Goal: Task Accomplishment & Management: Manage account settings

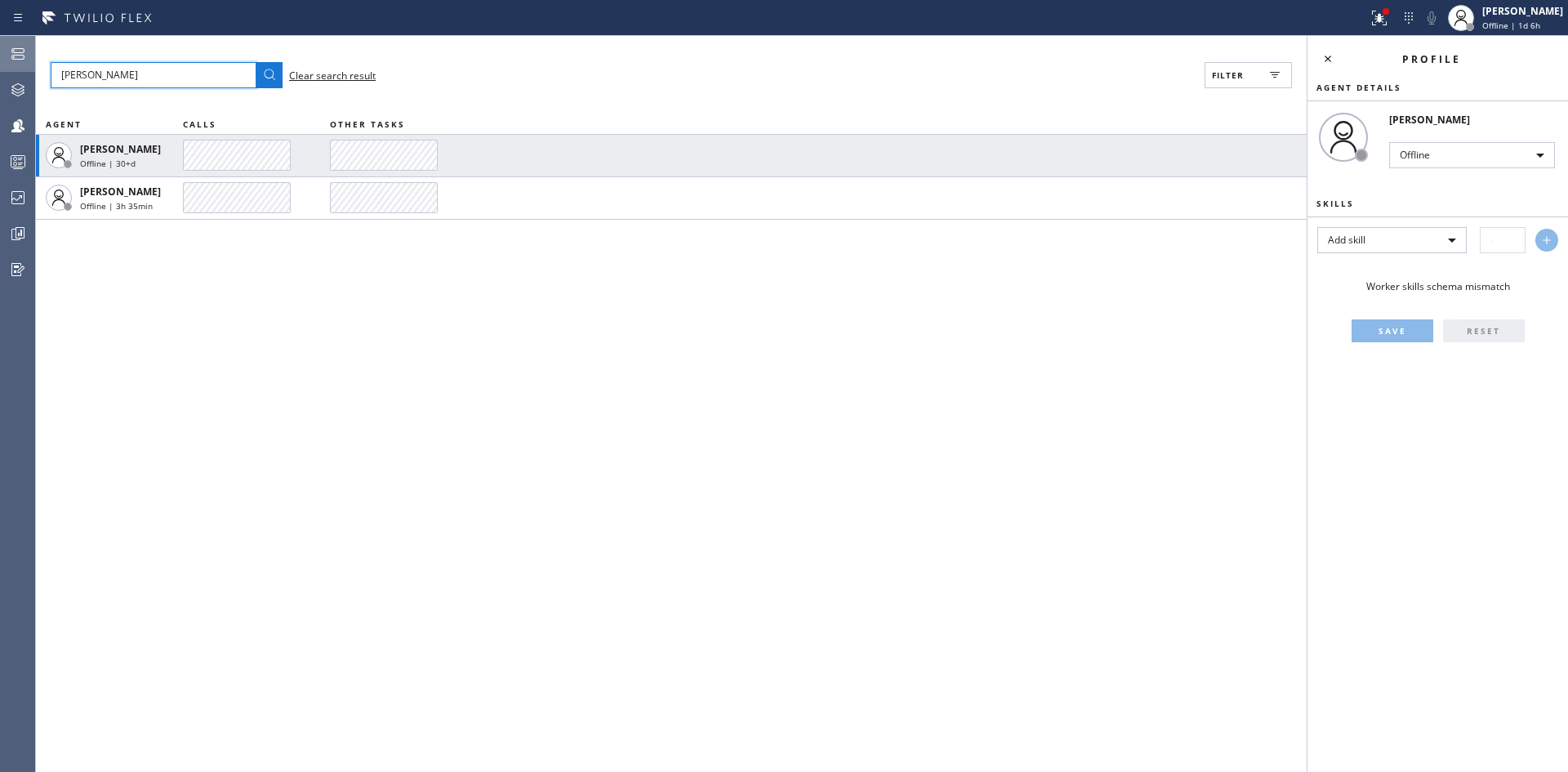
drag, startPoint x: 117, startPoint y: 68, endPoint x: 0, endPoint y: 67, distance: 117.0
click at [0, 71] on div "Admin Agent Desktop Teams Queues Stats Dashboards Analyze Questionnaires Status…" at bounding box center [784, 403] width 1568 height 736
paste input "[EMAIL_ADDRESS][DOMAIN_NAME]"
click at [271, 79] on icon at bounding box center [269, 75] width 20 height 20
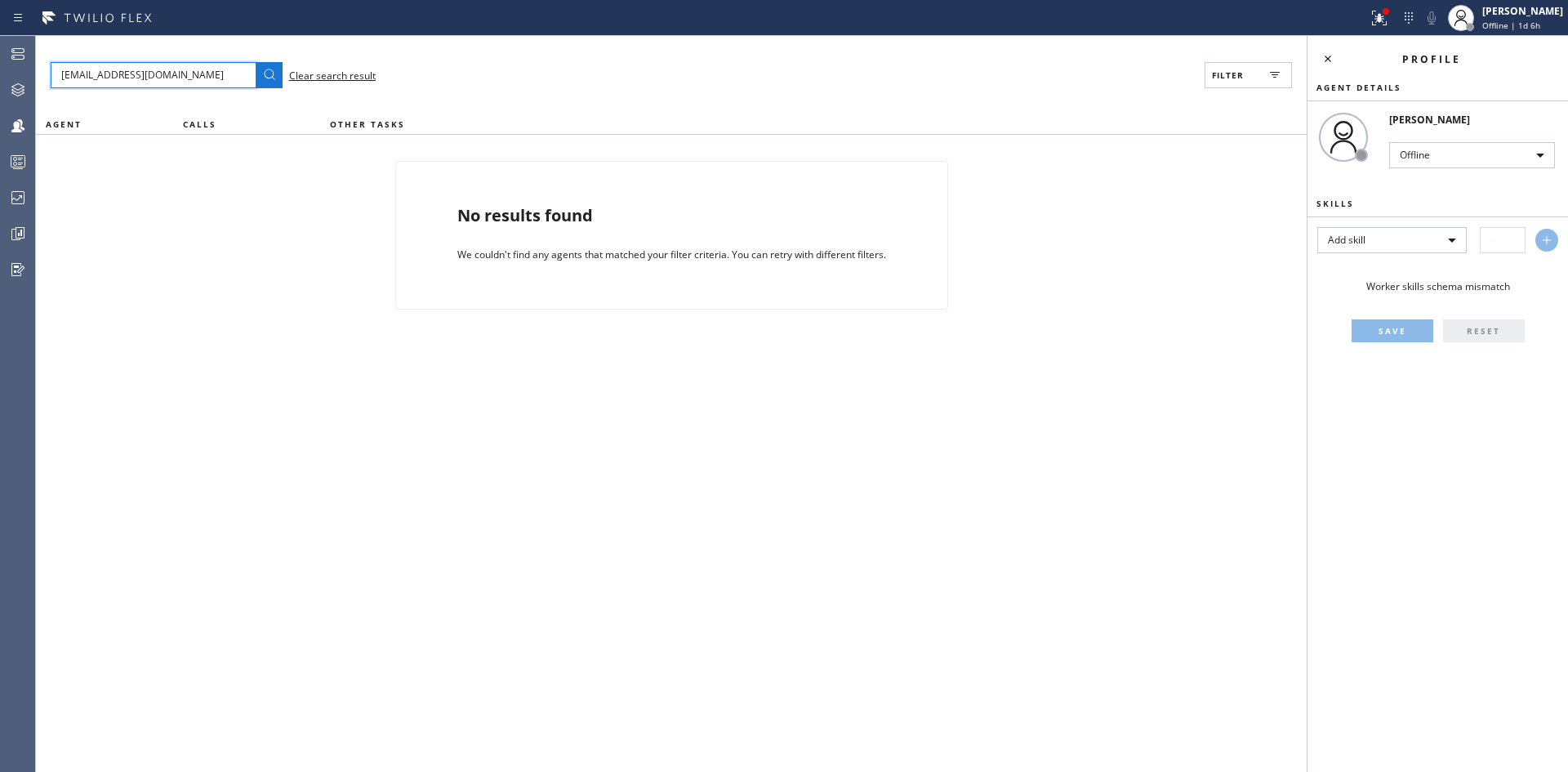
drag, startPoint x: 200, startPoint y: 83, endPoint x: 43, endPoint y: 82, distance: 157.0
click at [43, 82] on div "[EMAIL_ADDRESS][DOMAIN_NAME] Clear search result Filter AGENT CALLS OTHER TASKS…" at bounding box center [671, 403] width 1271 height 736
click at [197, 71] on input "[EMAIL_ADDRESS][DOMAIN_NAME]" at bounding box center [154, 75] width 206 height 26
drag, startPoint x: 97, startPoint y: 76, endPoint x: 266, endPoint y: 94, distance: 170.0
click at [266, 94] on div "[EMAIL_ADDRESS][DOMAIN_NAME] Clear search result Filter AGENT CALLS OTHER TASKS…" at bounding box center [671, 403] width 1271 height 736
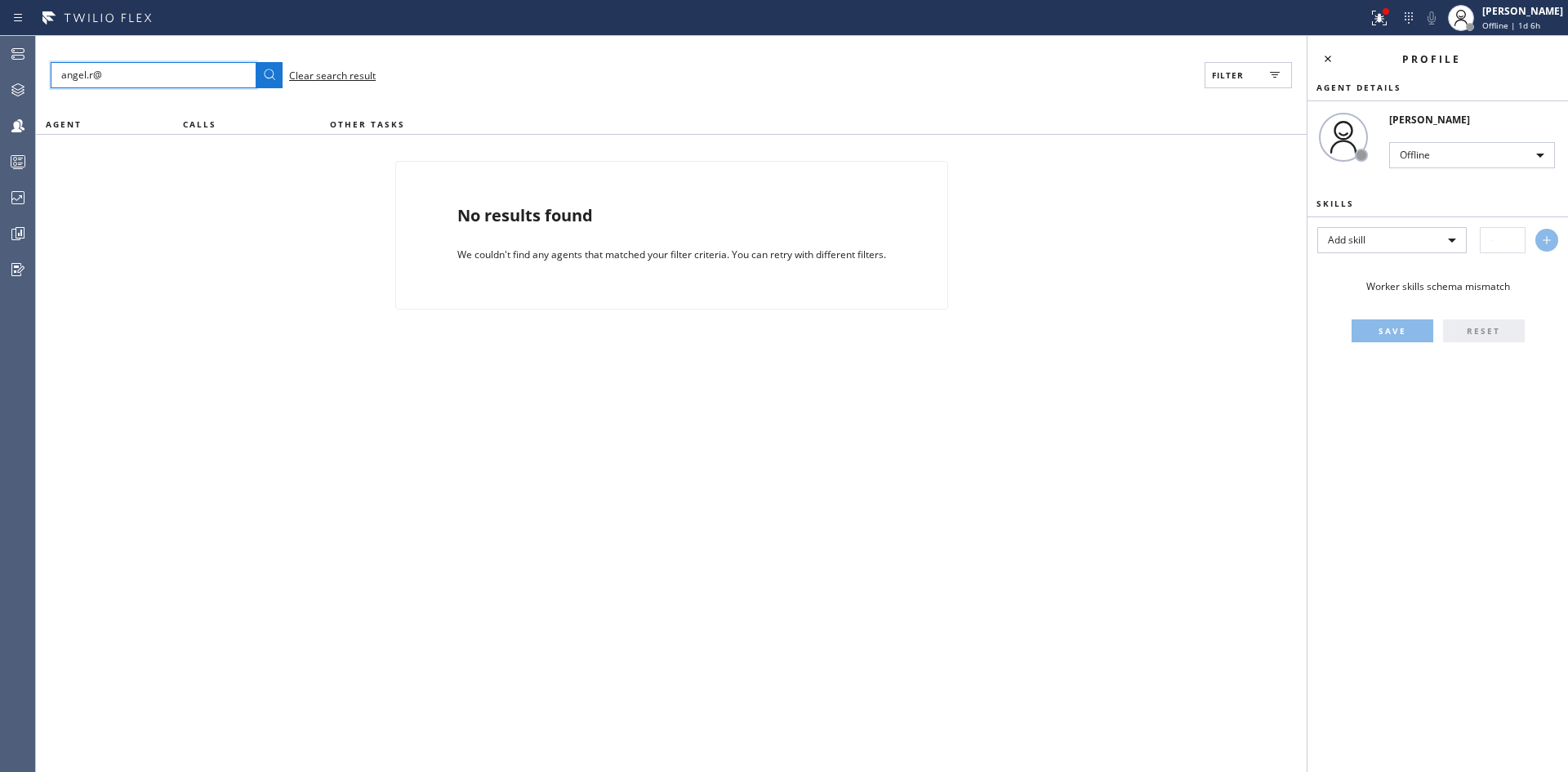
click at [256, 62] on button at bounding box center [269, 75] width 26 height 26
type input "angel.r"
click at [256, 62] on button at bounding box center [269, 75] width 26 height 26
click at [1252, 81] on button "Filter" at bounding box center [1248, 75] width 88 height 26
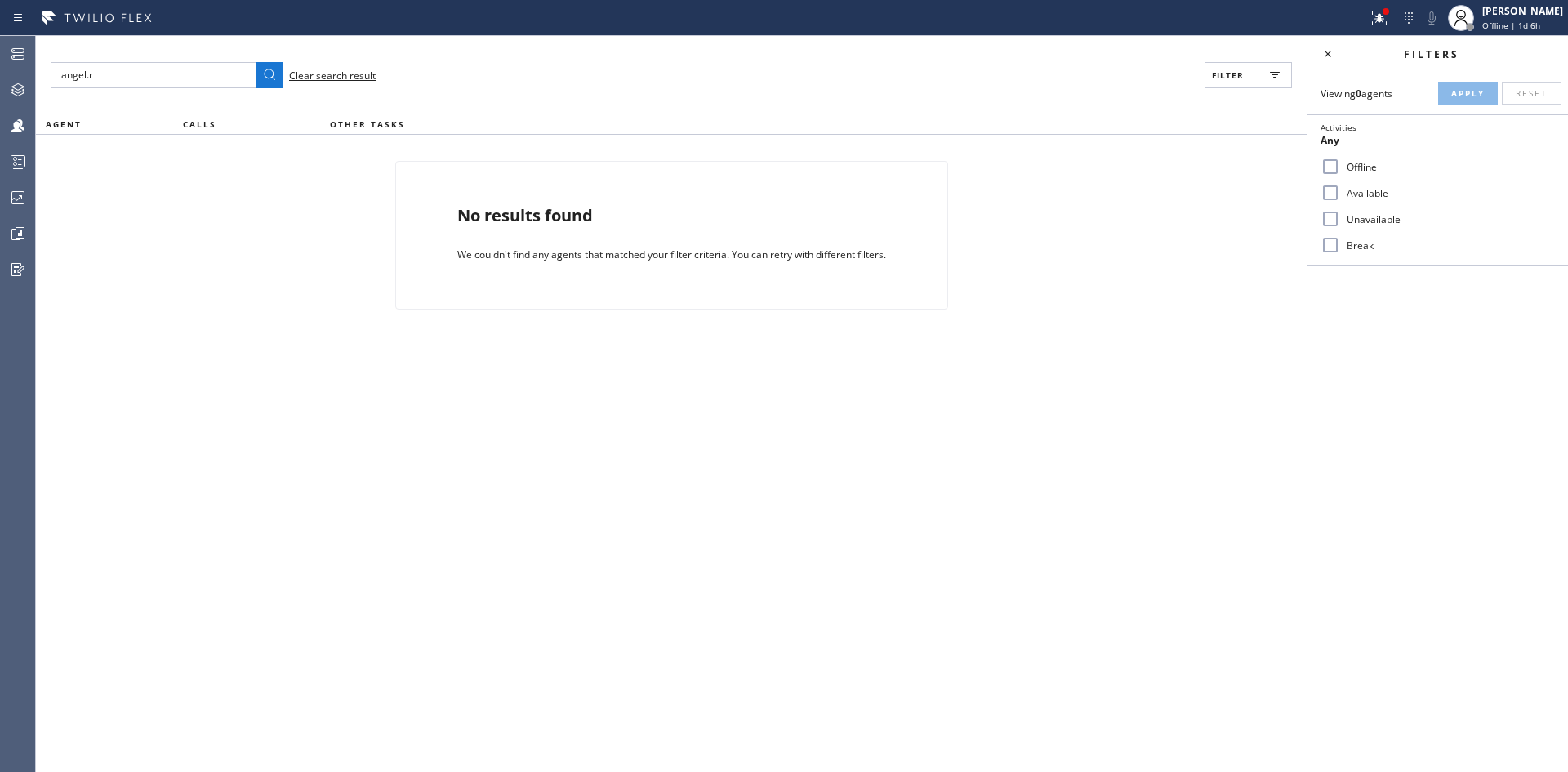
click at [1361, 195] on label "Available" at bounding box center [1447, 193] width 214 height 14
click at [1340, 195] on input "Available" at bounding box center [1330, 192] width 20 height 20
checkbox input "true"
drag, startPoint x: 1468, startPoint y: 94, endPoint x: 1434, endPoint y: 134, distance: 52.5
click at [1468, 94] on span "Apply" at bounding box center [1468, 93] width 33 height 11
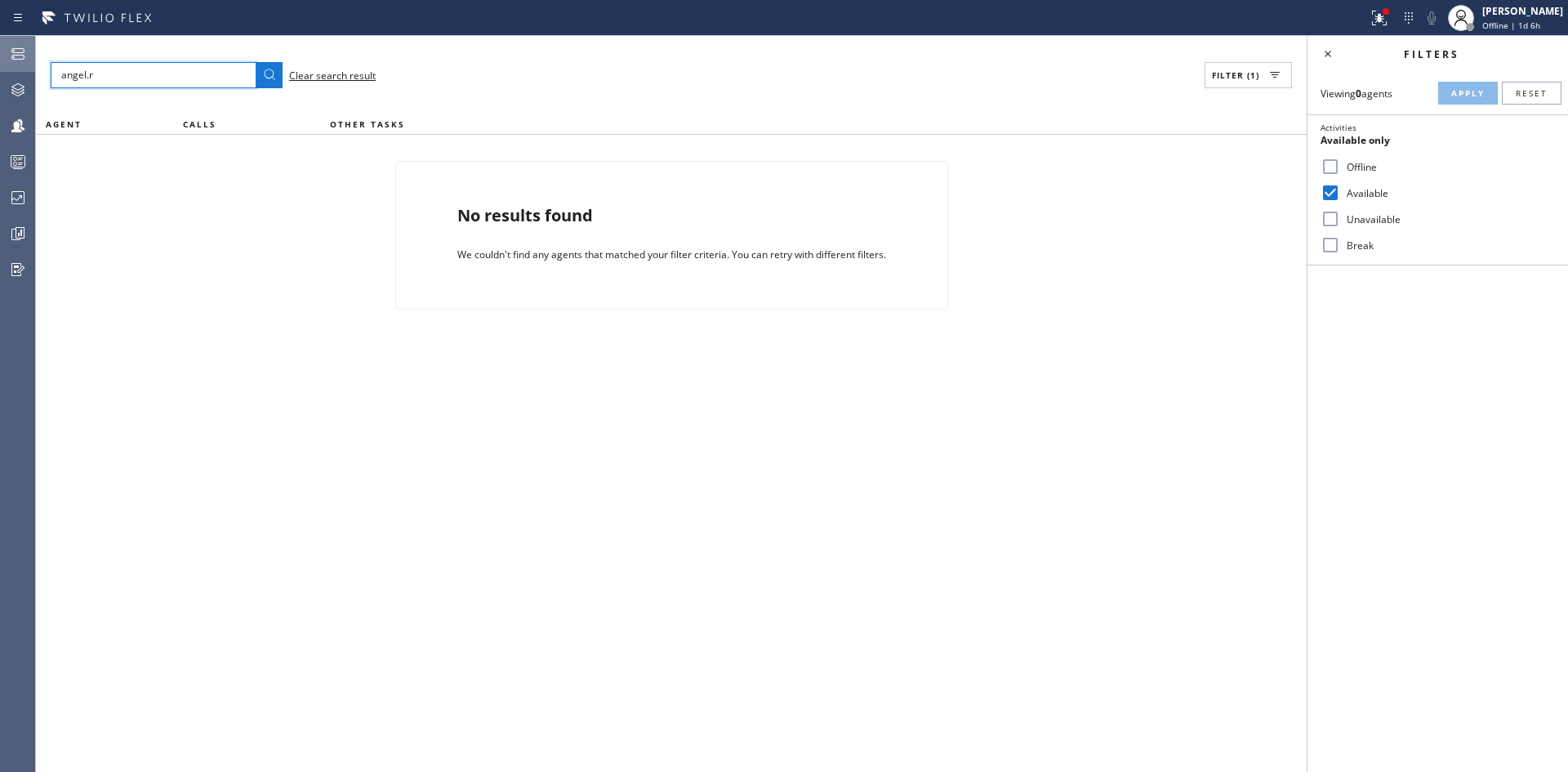
drag, startPoint x: 67, startPoint y: 80, endPoint x: 0, endPoint y: 68, distance: 68.1
click at [0, 68] on div "Admin Agent Desktop Teams Queues Stats Dashboards Analyze Questionnaires Status…" at bounding box center [784, 403] width 1568 height 736
click at [256, 62] on button at bounding box center [269, 75] width 26 height 26
drag, startPoint x: 79, startPoint y: 75, endPoint x: 123, endPoint y: 84, distance: 44.9
click at [121, 83] on input "ngel.r" at bounding box center [154, 75] width 206 height 26
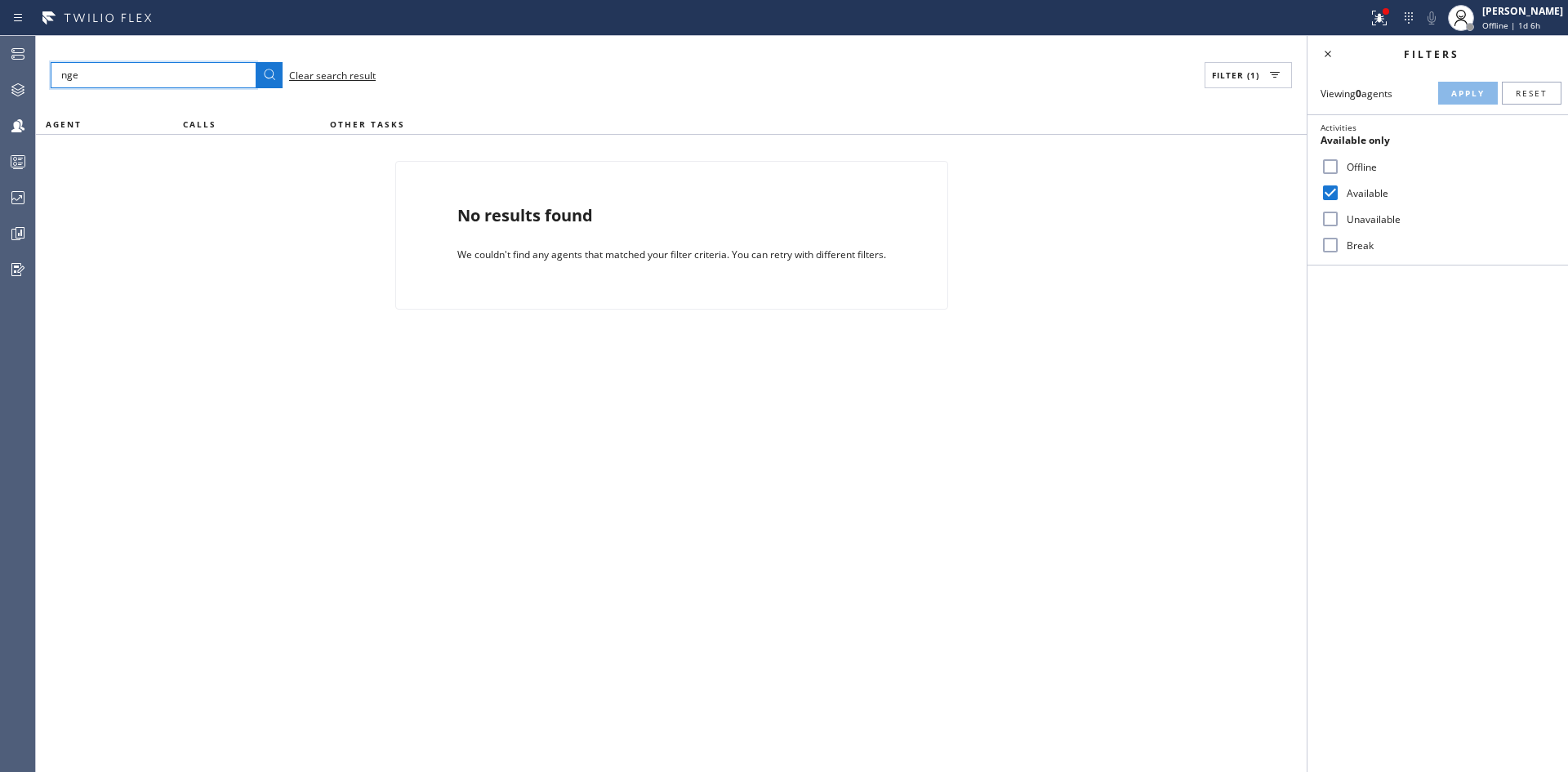
click at [256, 62] on button at bounding box center [269, 75] width 26 height 26
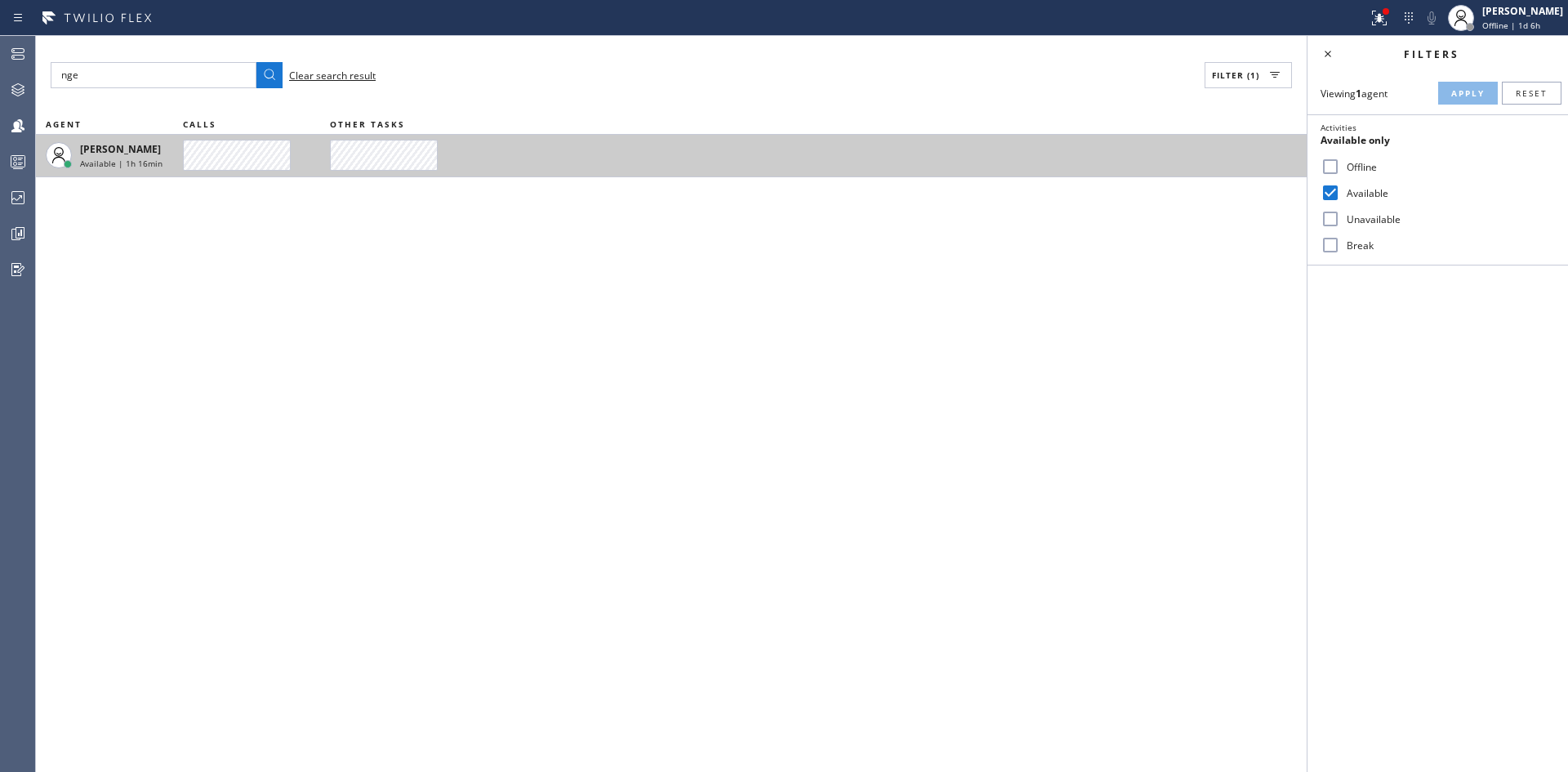
click at [116, 151] on span "[PERSON_NAME]" at bounding box center [120, 149] width 81 height 14
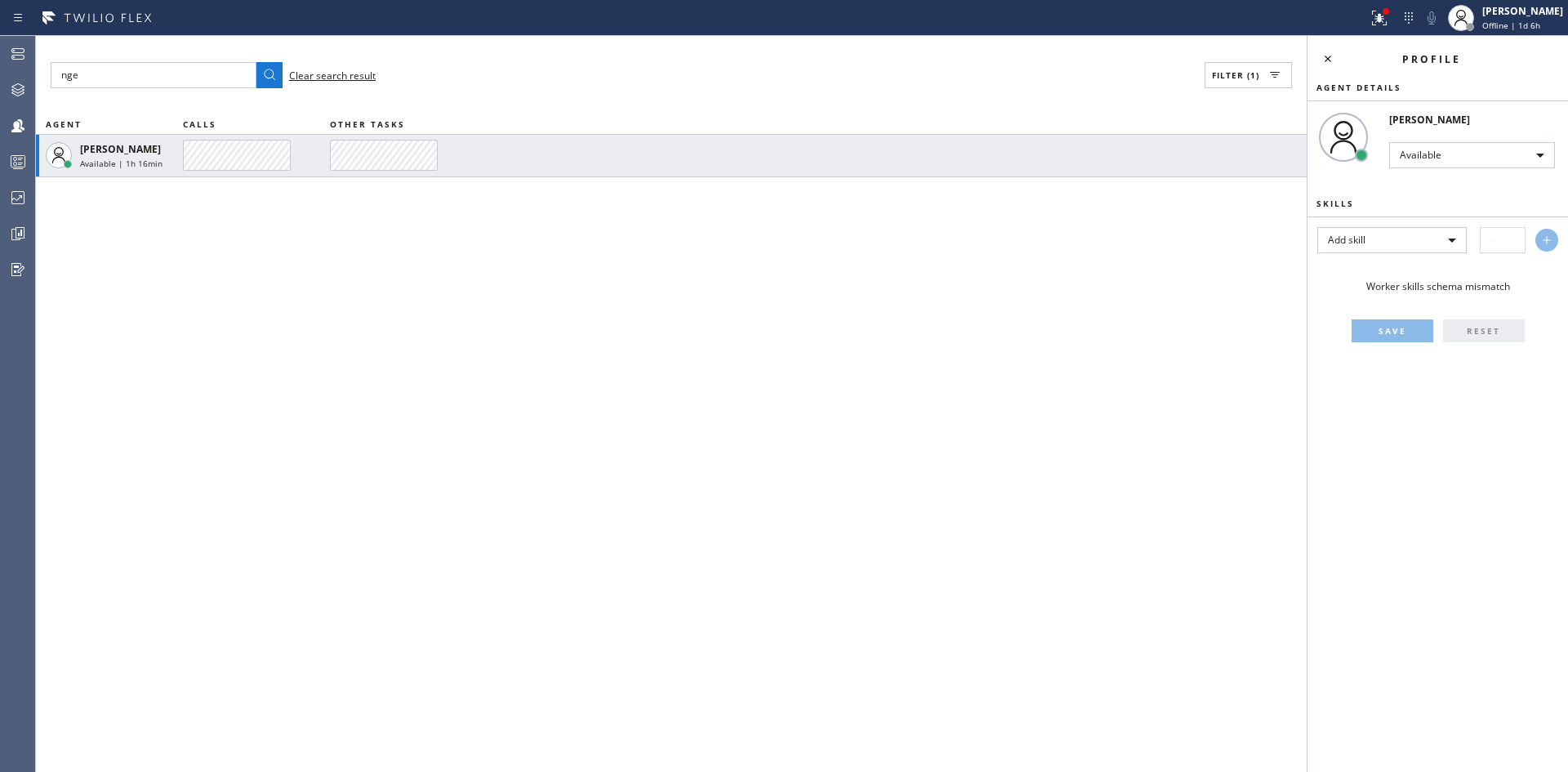
click at [1463, 122] on div "[PERSON_NAME]" at bounding box center [1479, 119] width 179 height 14
copy div "Ragmac"
drag, startPoint x: 37, startPoint y: 75, endPoint x: 0, endPoint y: 67, distance: 37.9
click at [0, 70] on div "Admin Agent Desktop Teams Queues Stats Dashboards Analyze Questionnaires Status…" at bounding box center [784, 403] width 1568 height 736
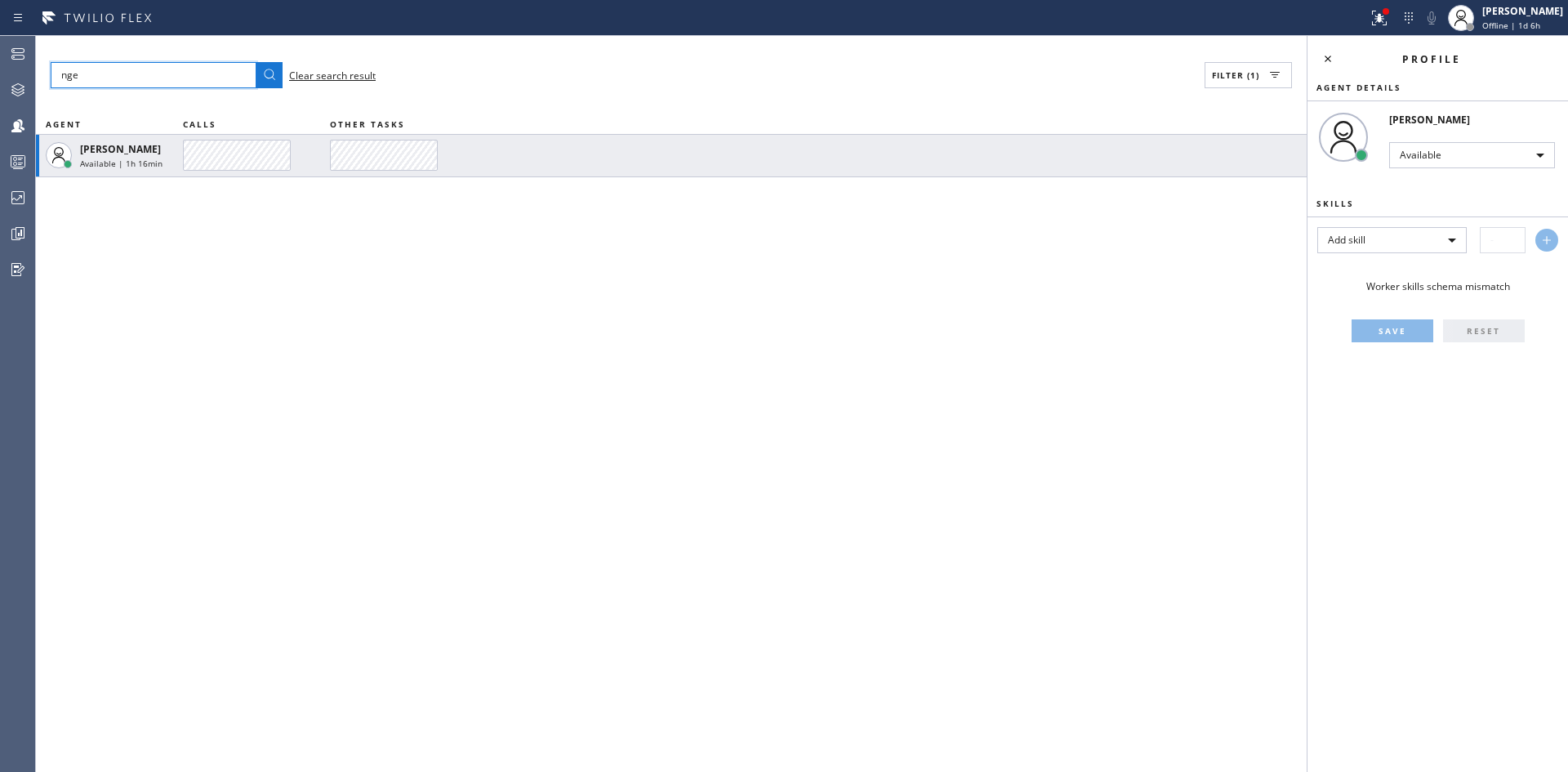
paste input "[EMAIL_ADDRESS][DOMAIN_NAME]"
type input "[EMAIL_ADDRESS][DOMAIN_NAME]"
click at [256, 62] on button at bounding box center [269, 75] width 26 height 26
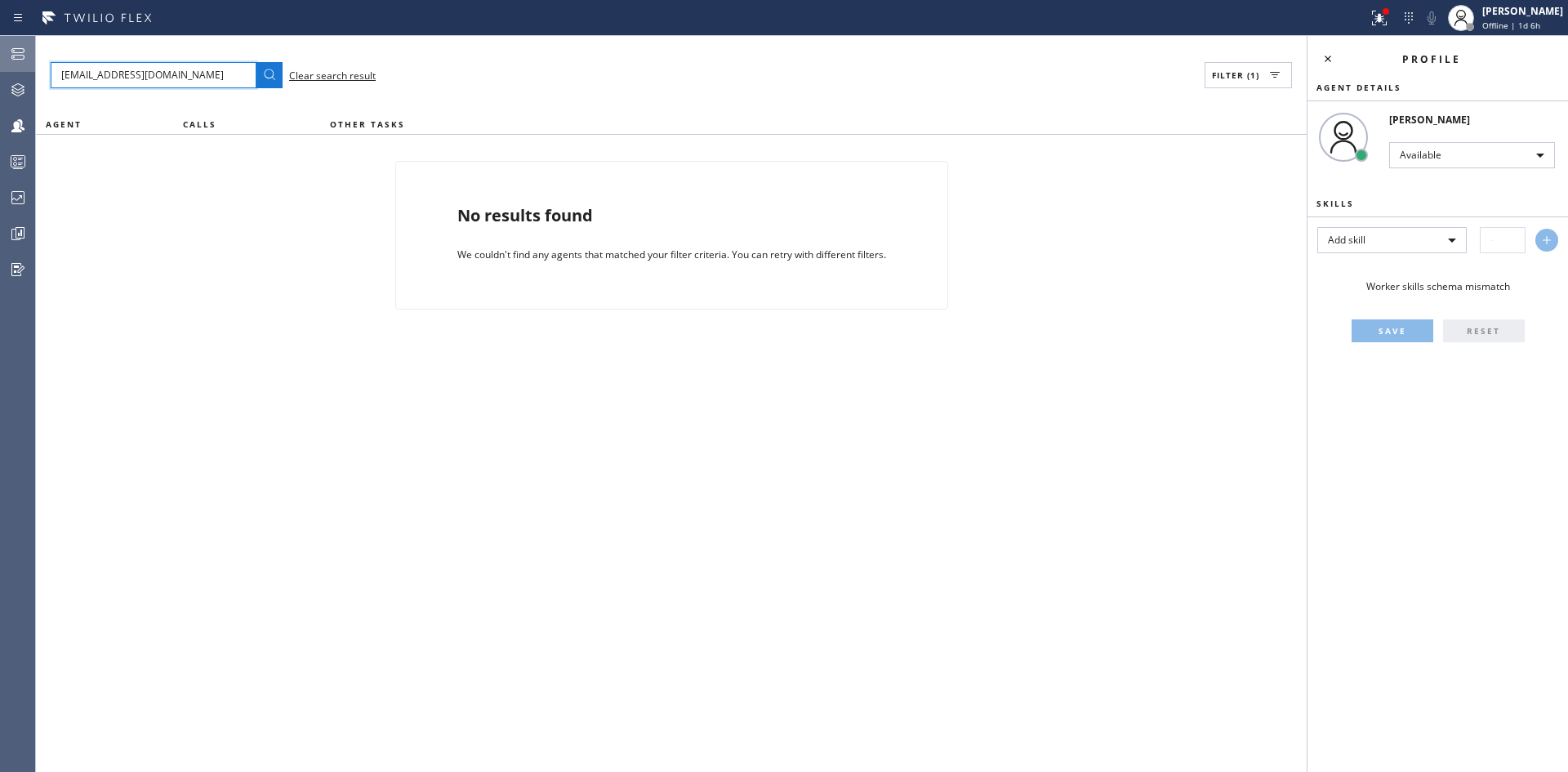
drag, startPoint x: 117, startPoint y: 64, endPoint x: 0, endPoint y: 50, distance: 117.8
click at [0, 51] on div "Admin Agent Desktop Teams Queues Stats Dashboards Analyze Questionnaires Status…" at bounding box center [784, 403] width 1568 height 736
click at [256, 62] on button at bounding box center [269, 75] width 26 height 26
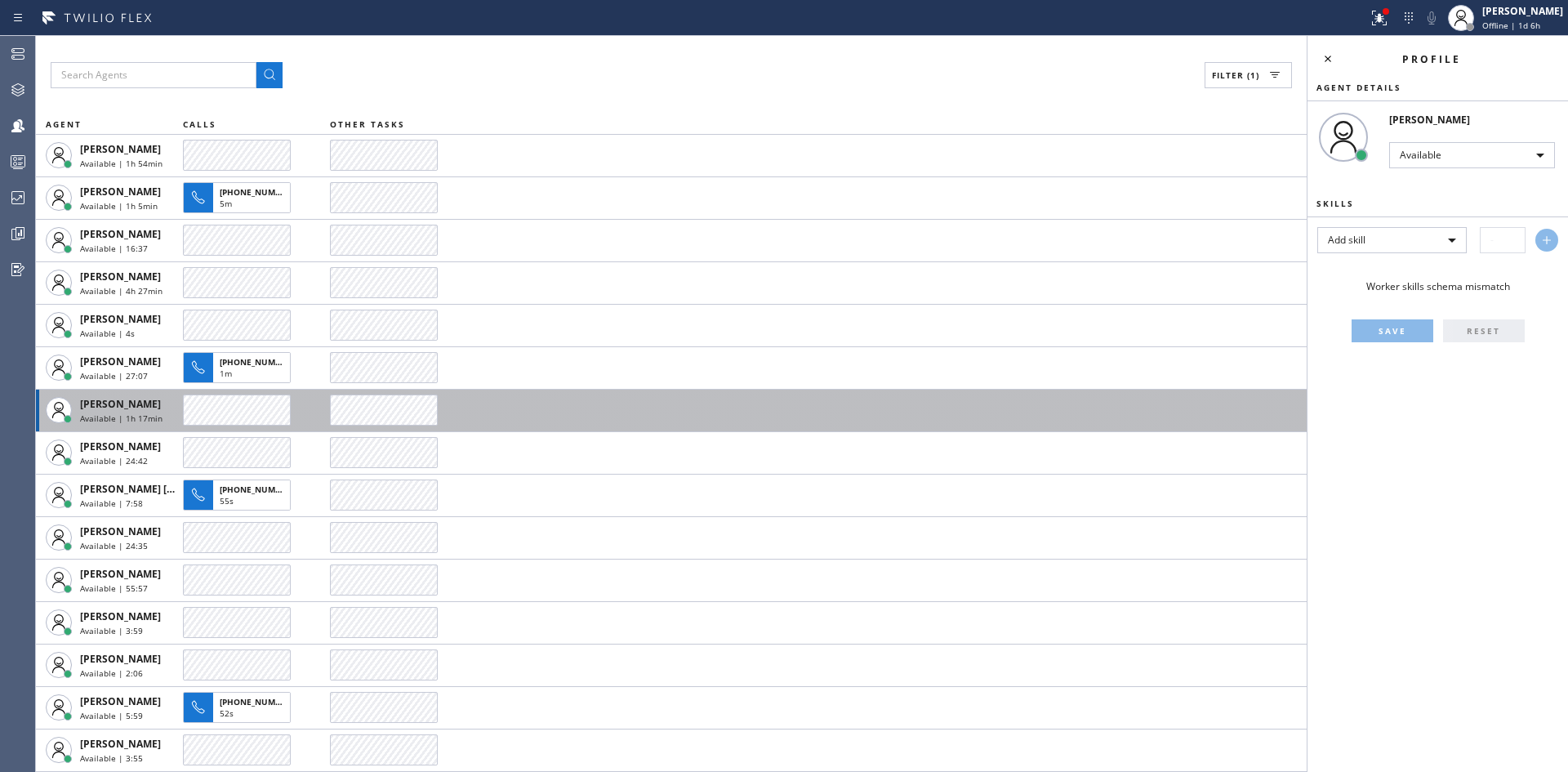
click at [146, 415] on span "Available | 1h 17min" at bounding box center [121, 418] width 83 height 11
